Goal: Information Seeking & Learning: Understand process/instructions

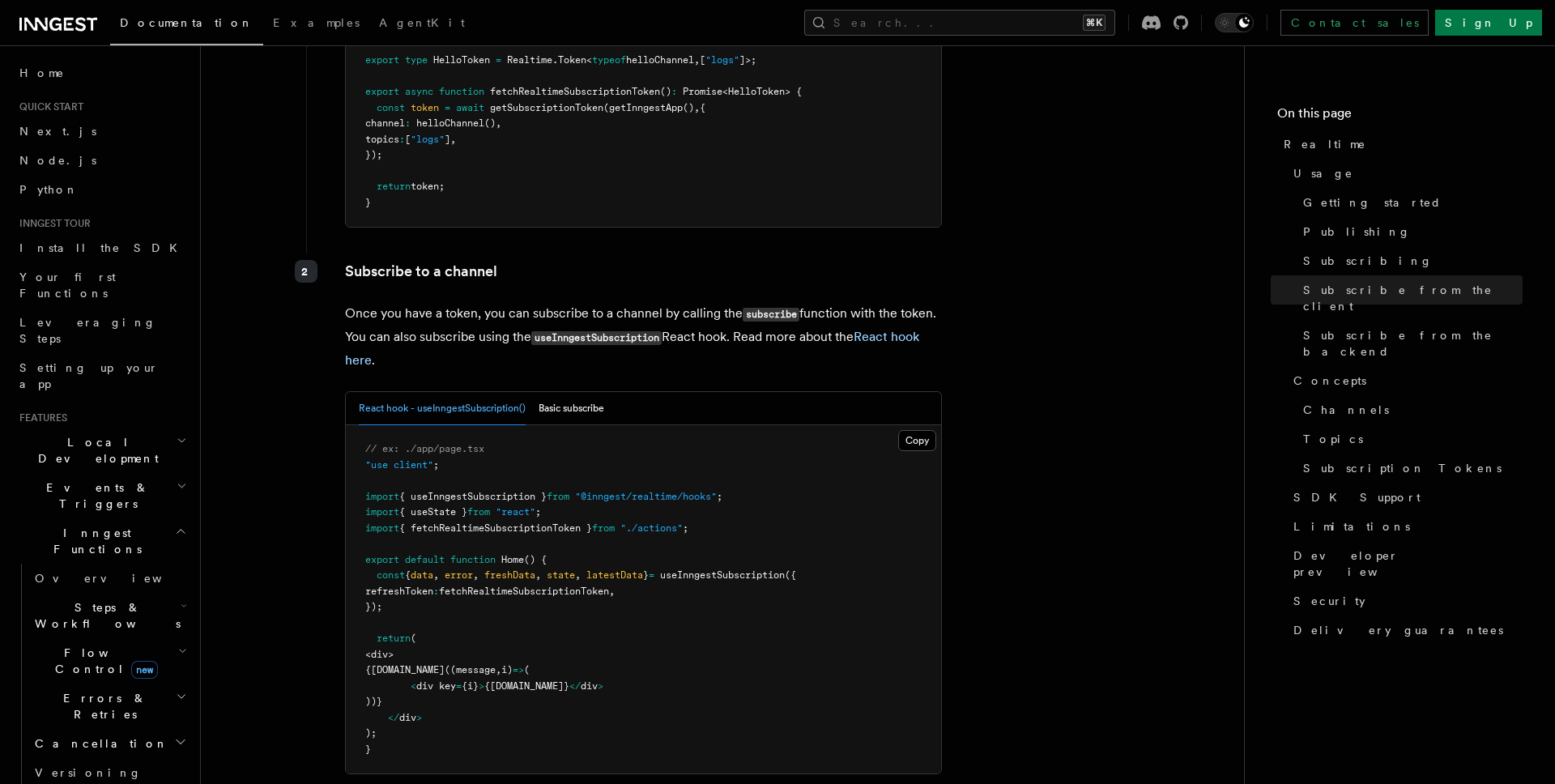
scroll to position [2346, 0]
click at [578, 390] on button "Basic subscribe" at bounding box center [571, 406] width 66 height 33
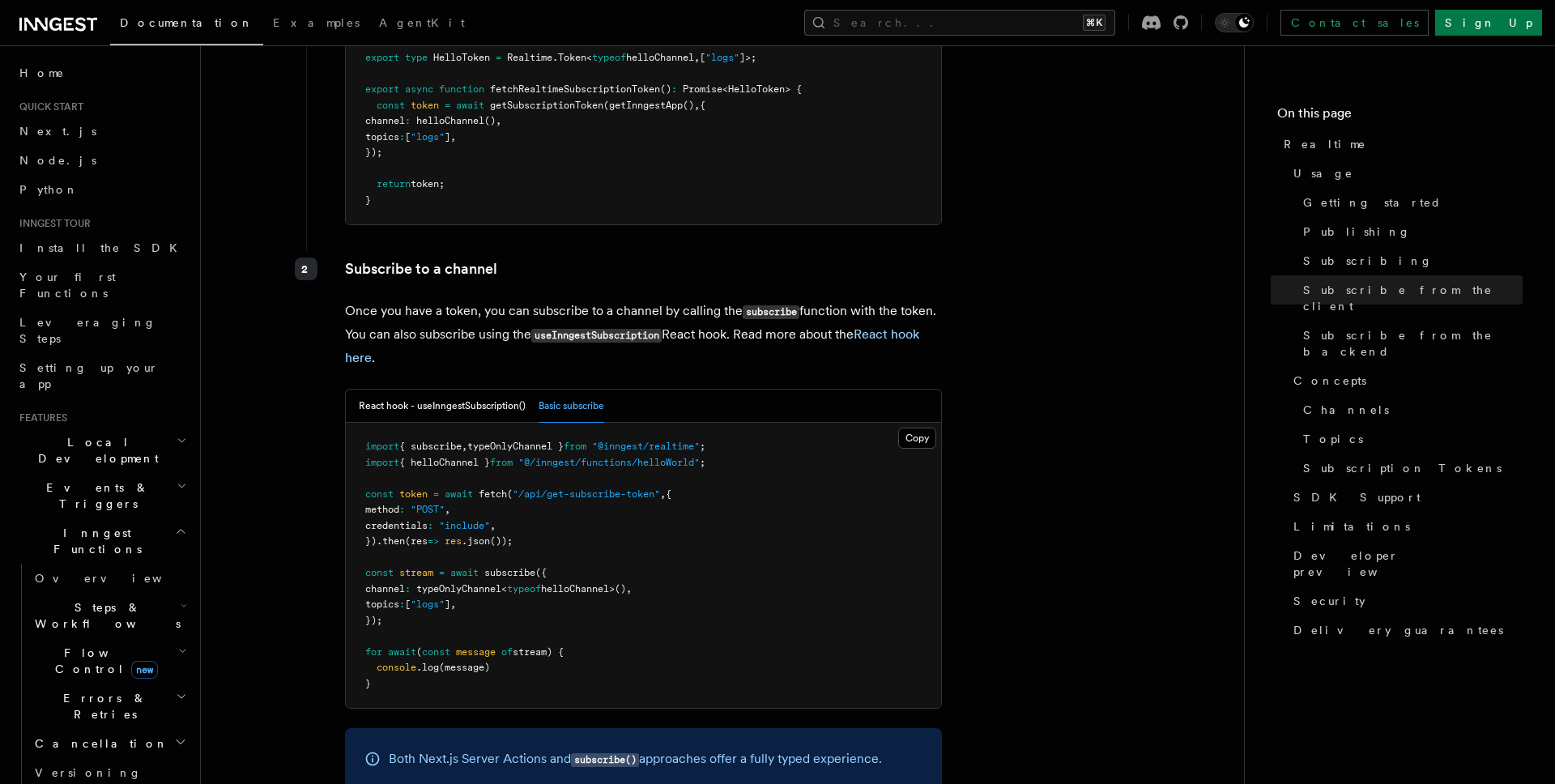
click at [578, 390] on button "Basic subscribe" at bounding box center [571, 406] width 66 height 33
click at [457, 390] on button "React hook - useInngestSubscription()" at bounding box center [442, 406] width 167 height 33
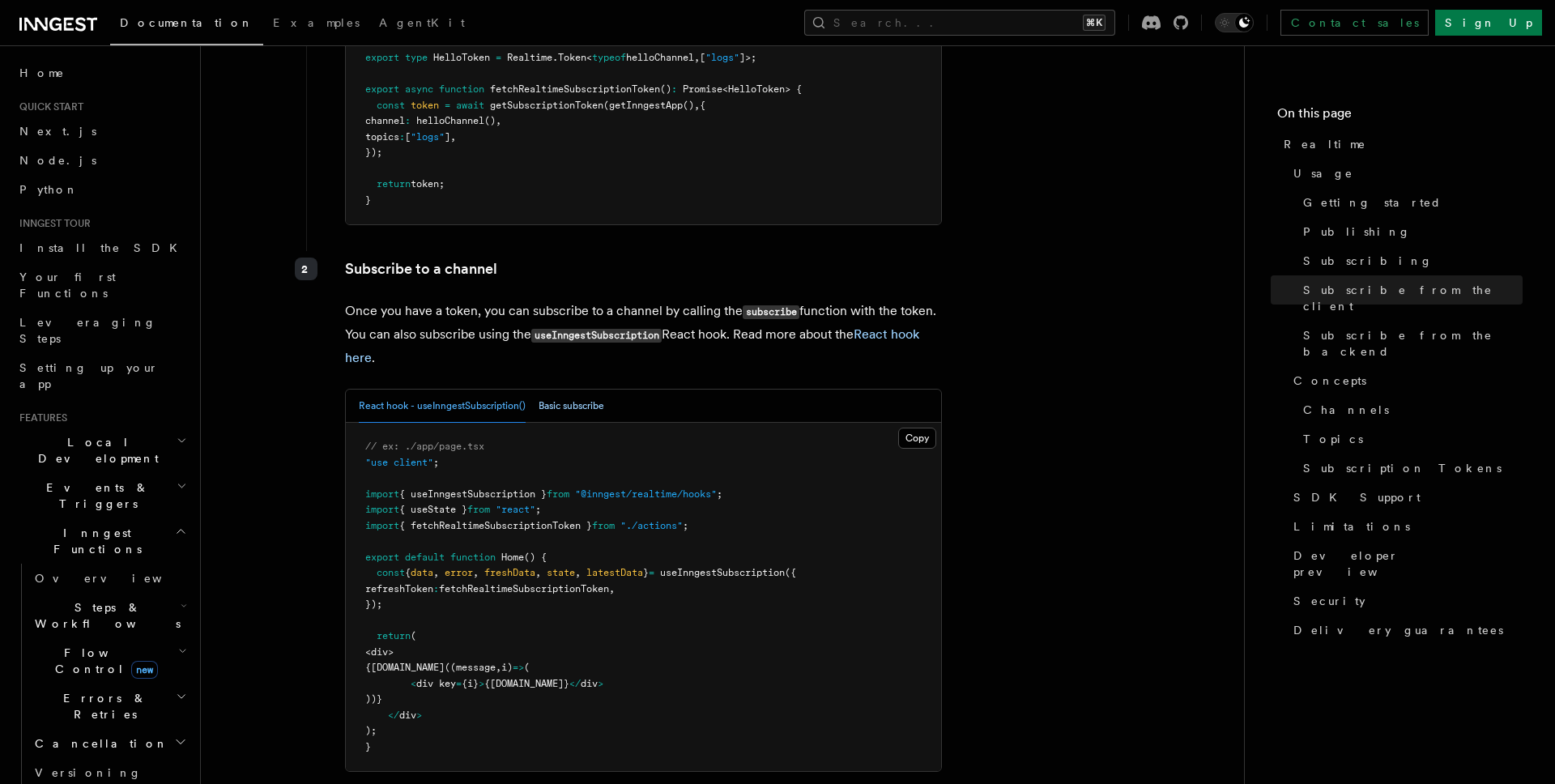
click at [581, 390] on button "Basic subscribe" at bounding box center [571, 406] width 66 height 33
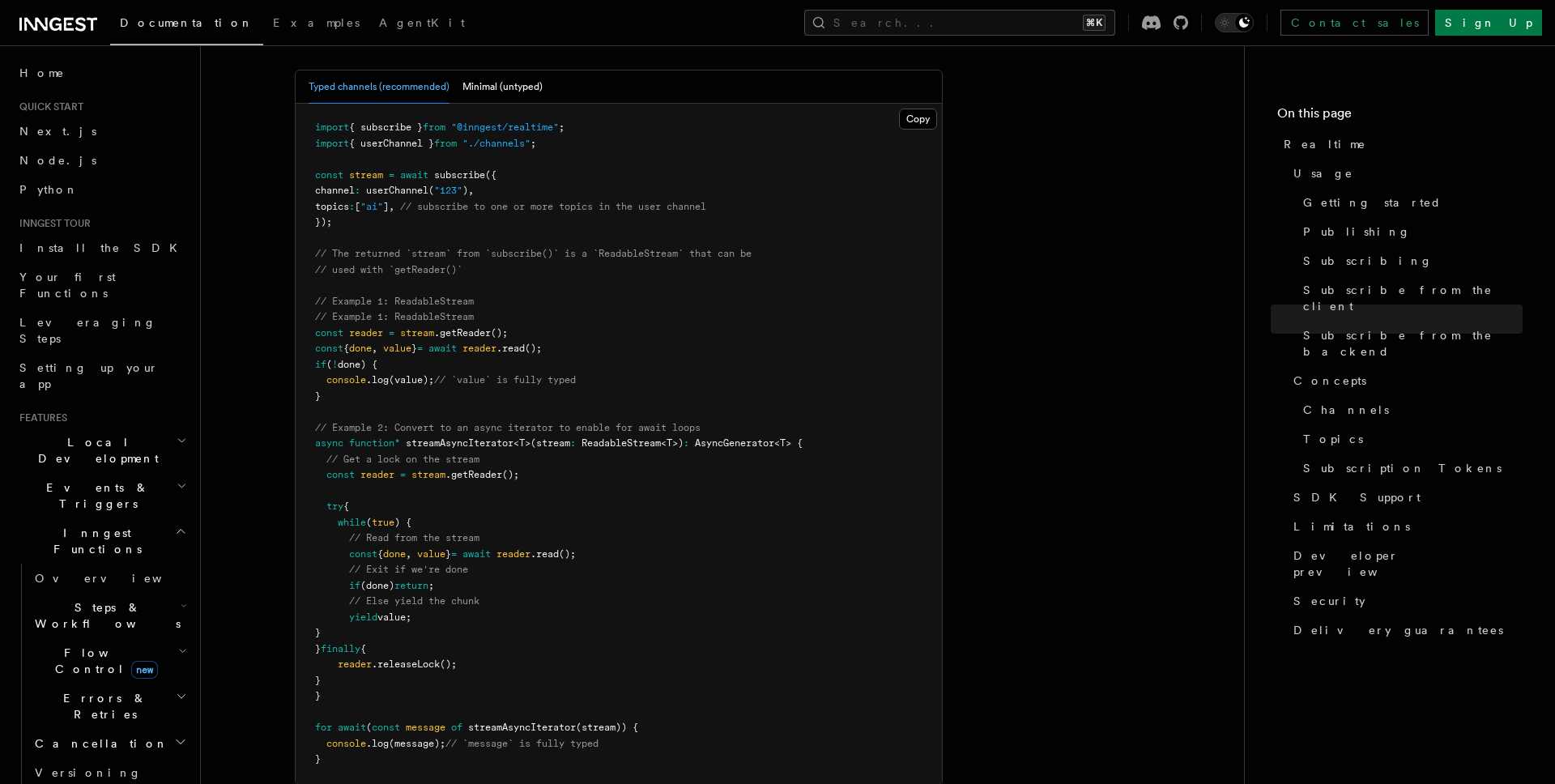
scroll to position [3333, 0]
click at [905, 106] on button "Copy Copied" at bounding box center [918, 116] width 38 height 21
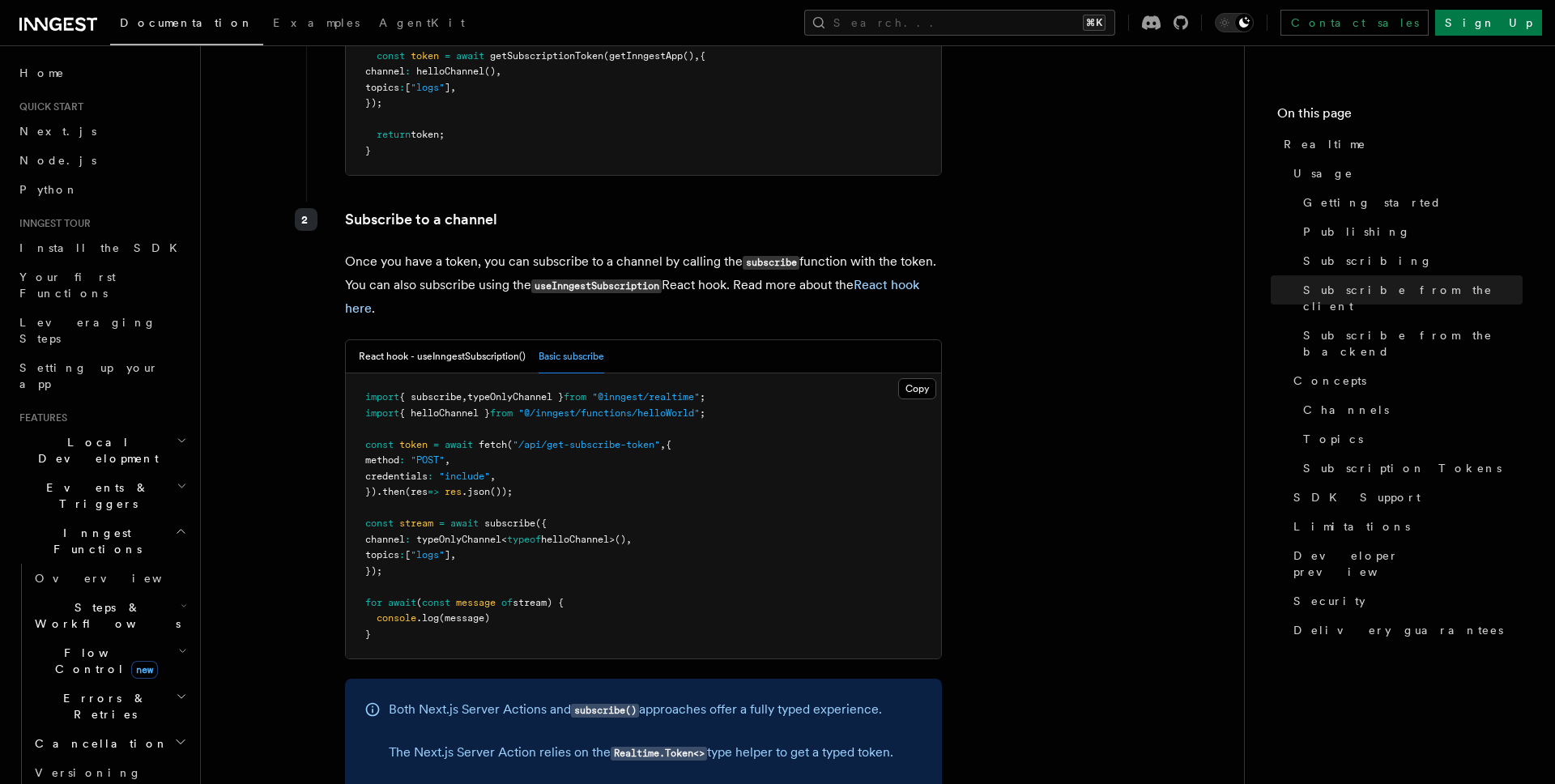
scroll to position [2373, 0]
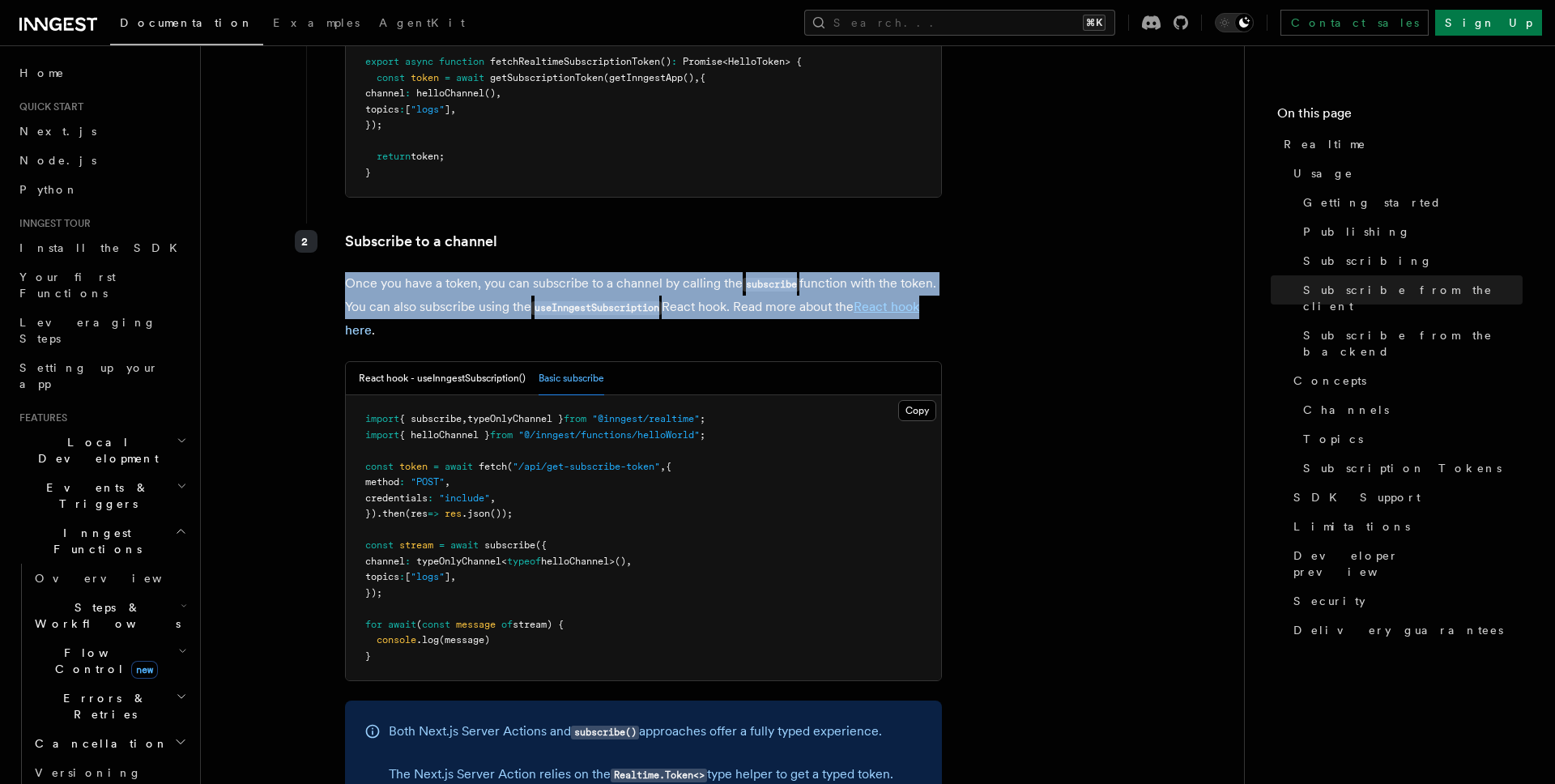
drag, startPoint x: 943, startPoint y: 259, endPoint x: 318, endPoint y: 243, distance: 625.2
click at [318, 243] on article "Features Realtime TypeScript SDK v3.32.0+ Go SDK v0.9.0+ Realtime is currently …" at bounding box center [722, 738] width 991 height 6079
copy p "Once you have a token, you can subscribe to a channel by calling the subscribe …"
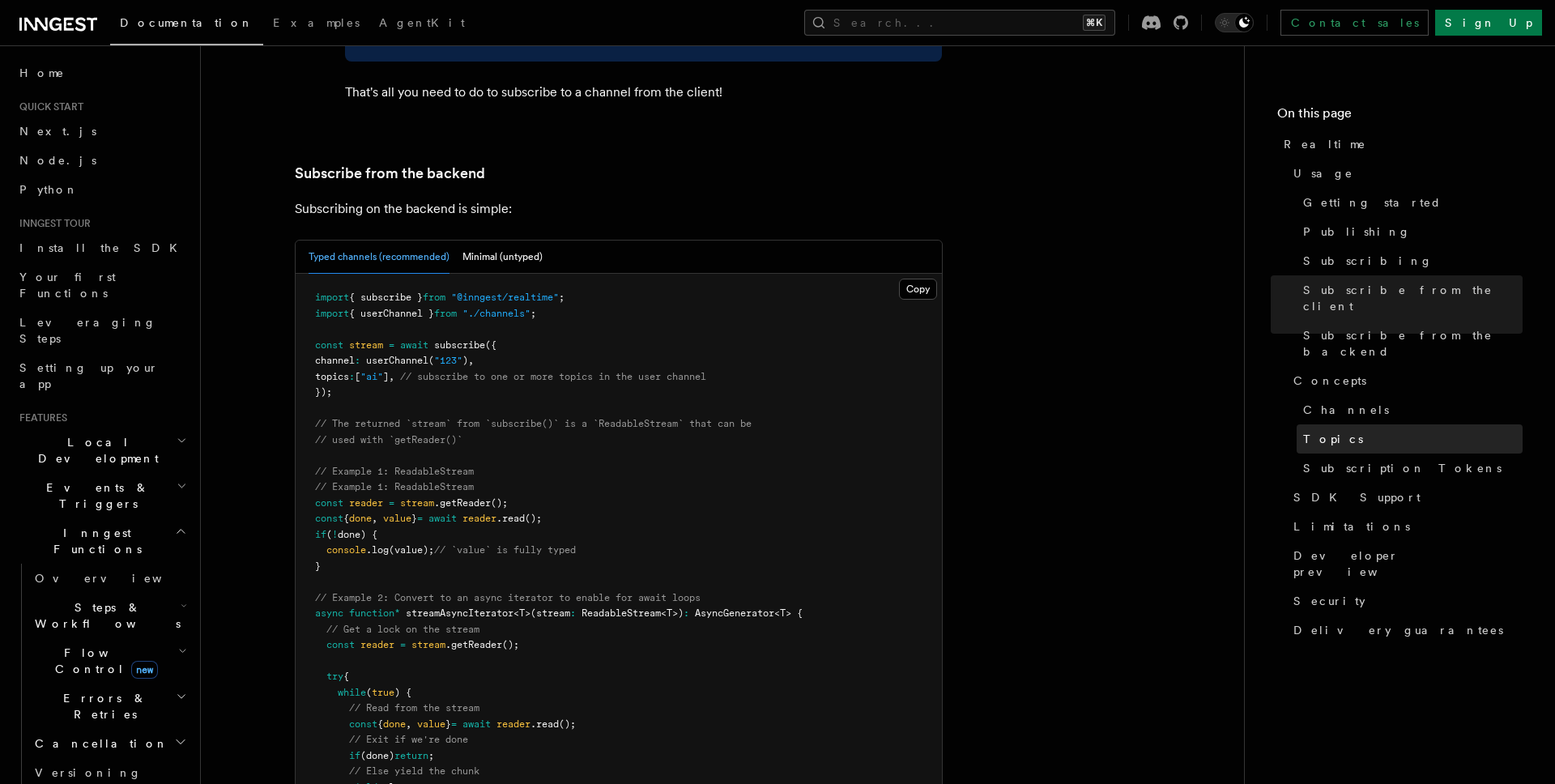
scroll to position [3161, 0]
click at [606, 196] on p "Subscribing on the backend is simple:" at bounding box center [619, 207] width 648 height 23
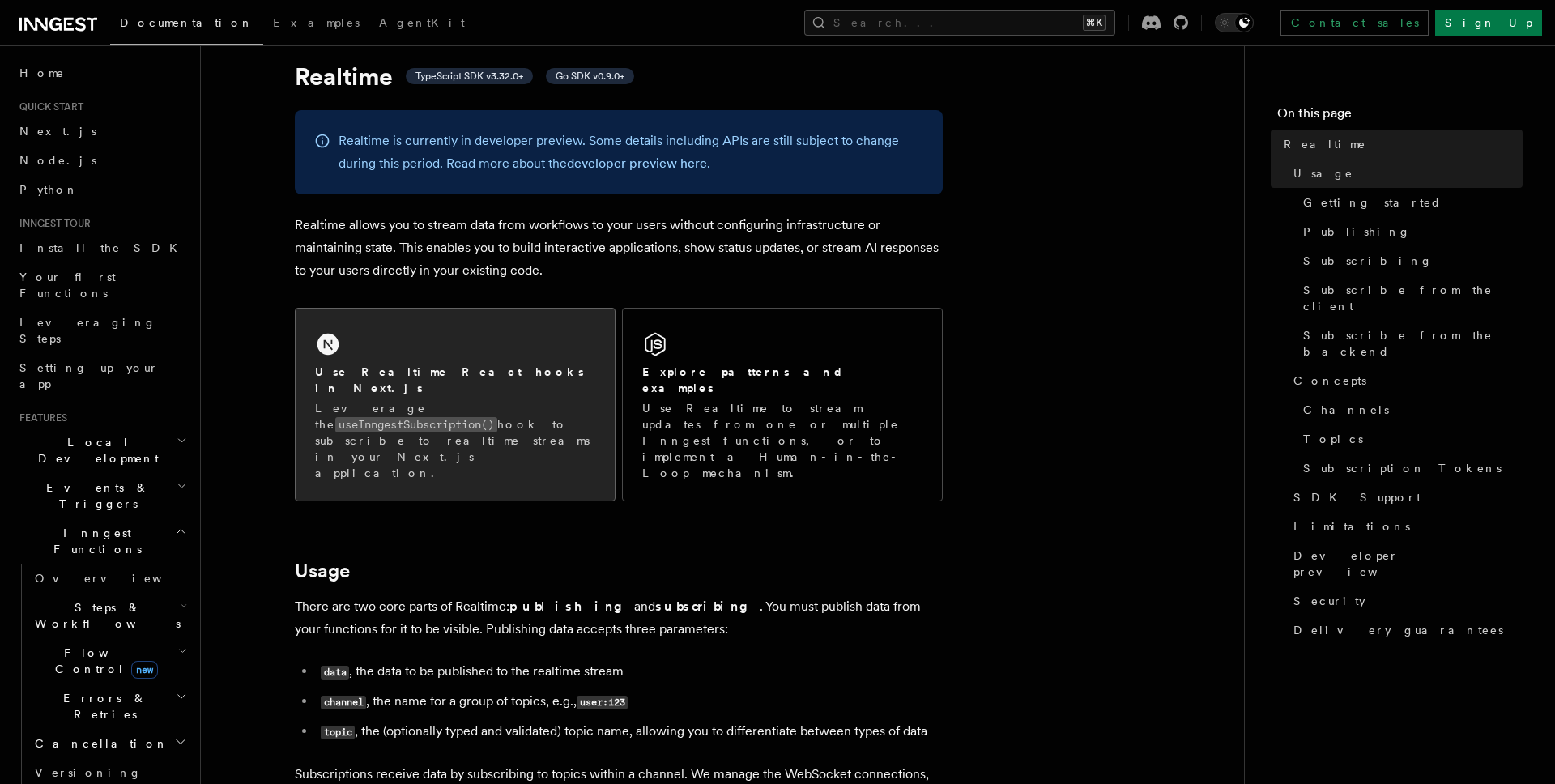
click at [435, 357] on div "Use Realtime React hooks in Next.js Leverage the useInngestSubscription() hook …" at bounding box center [455, 404] width 319 height 192
